Goal: Navigation & Orientation: Find specific page/section

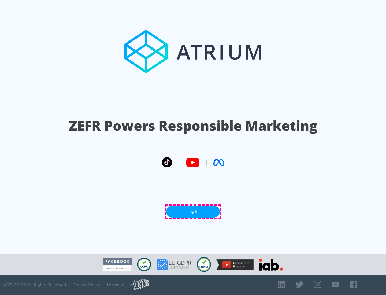
click at [193, 211] on link "Log In" at bounding box center [193, 211] width 54 height 12
